Goal: Task Accomplishment & Management: Manage account settings

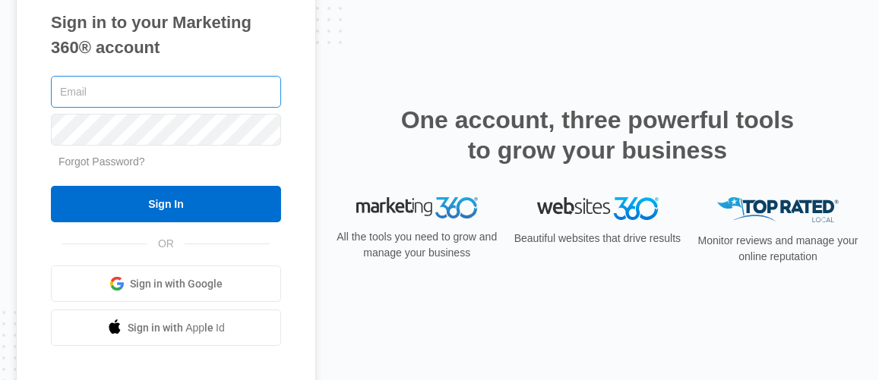
click at [85, 87] on input "text" at bounding box center [166, 92] width 230 height 32
type input "[EMAIL_ADDRESS][DOMAIN_NAME]"
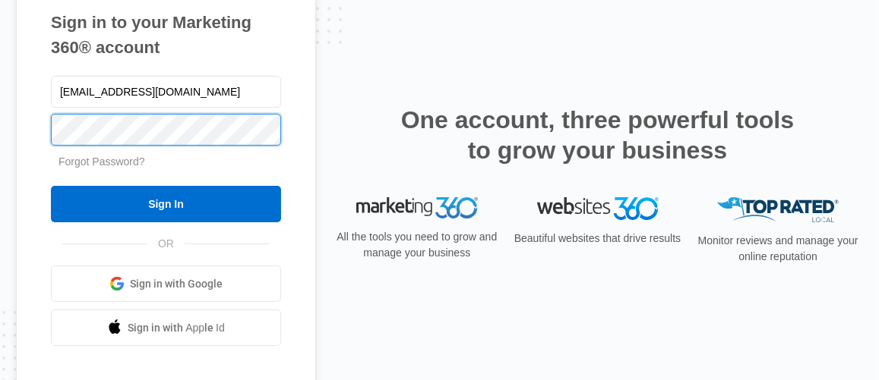
click at [51, 186] on input "Sign In" at bounding box center [166, 204] width 230 height 36
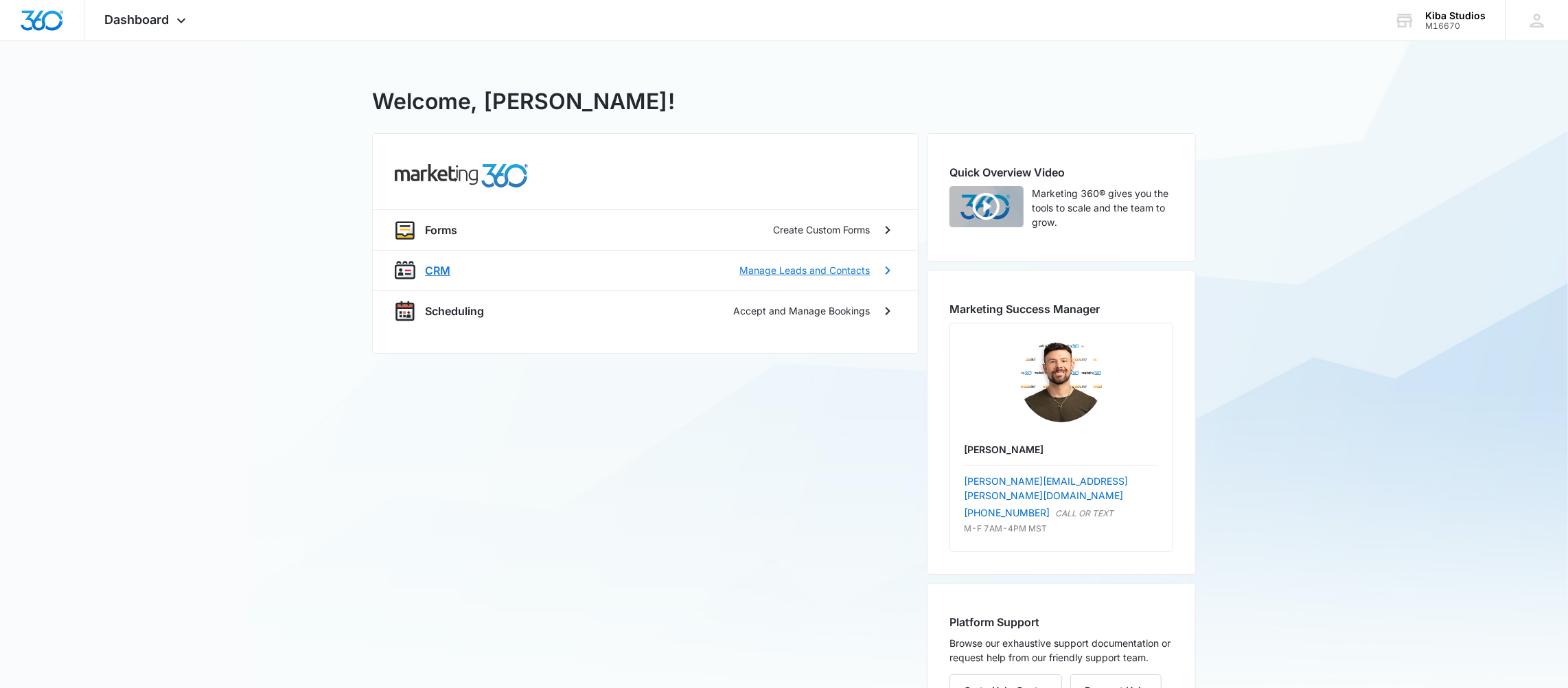
click at [835, 272] on p "Manage Leads and Contacts" at bounding box center [805, 270] width 130 height 14
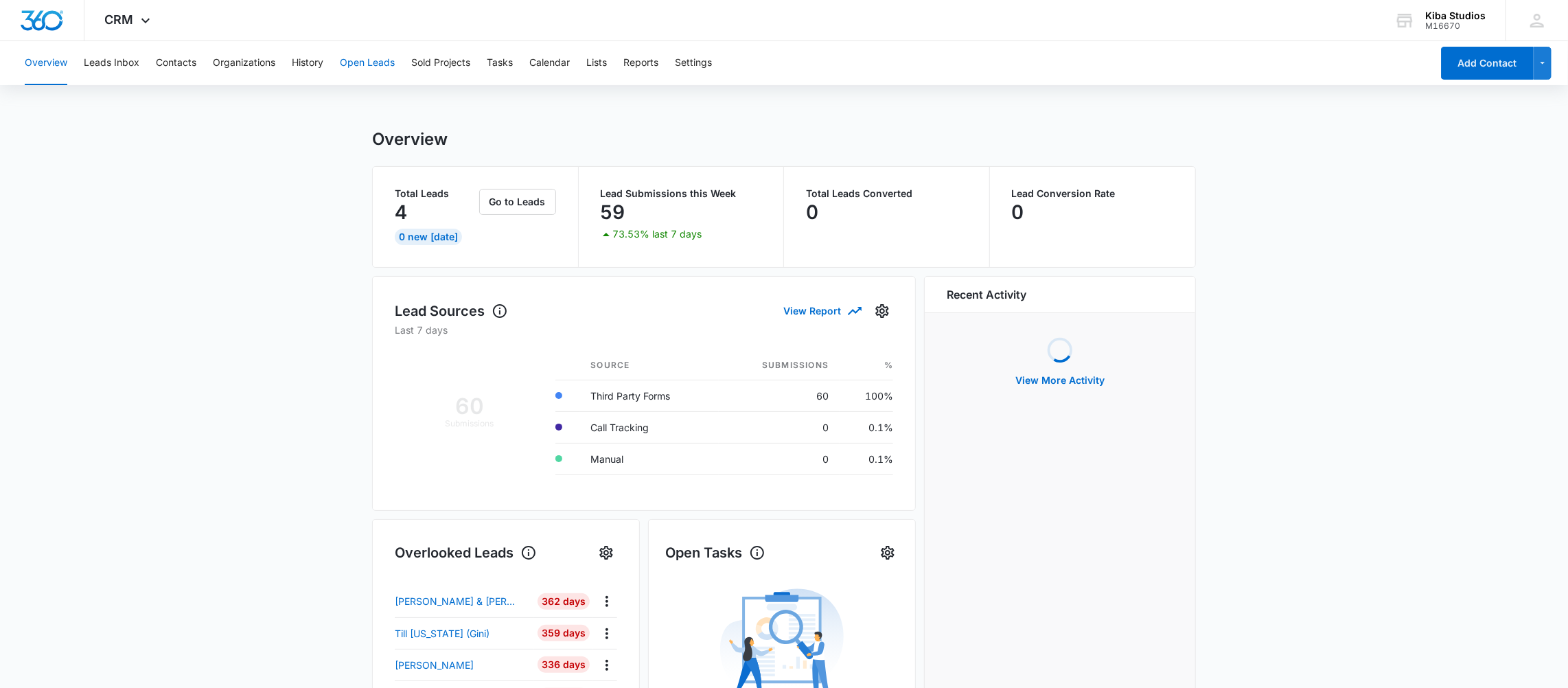
click at [354, 63] on button "Open Leads" at bounding box center [367, 63] width 55 height 44
